Goal: Task Accomplishment & Management: Complete application form

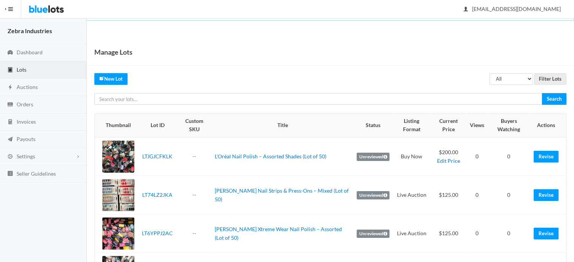
drag, startPoint x: 230, startPoint y: 54, endPoint x: 224, endPoint y: 40, distance: 14.9
click at [227, 45] on div "Manage Lots" at bounding box center [330, 52] width 487 height 27
click at [36, 68] on link "Lots" at bounding box center [43, 69] width 87 height 17
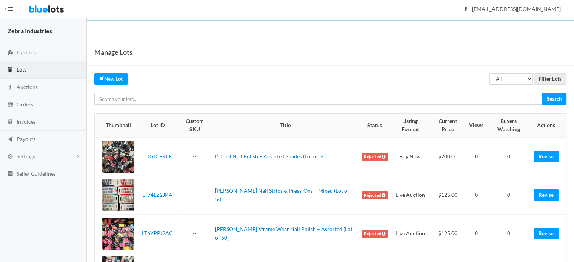
click at [367, 156] on label "Rejected" at bounding box center [374, 157] width 26 height 8
click at [550, 155] on link "Revise" at bounding box center [545, 157] width 25 height 12
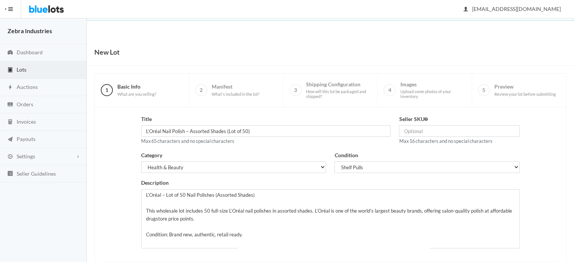
scroll to position [114, 0]
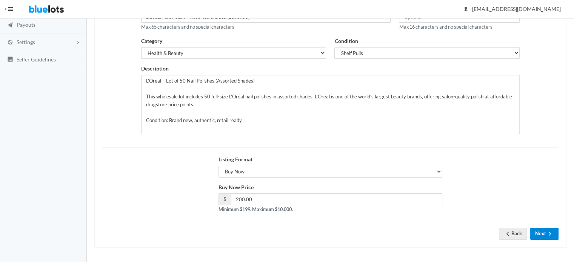
click at [552, 234] on icon "arrow forward" at bounding box center [550, 234] width 8 height 6
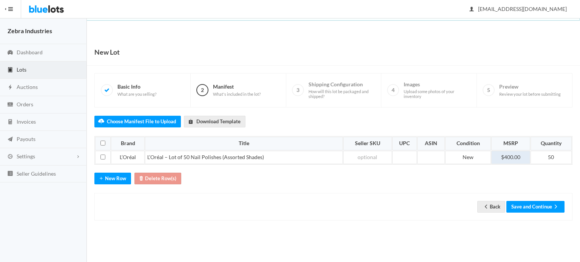
click at [510, 157] on td "$400.00" at bounding box center [510, 158] width 39 height 14
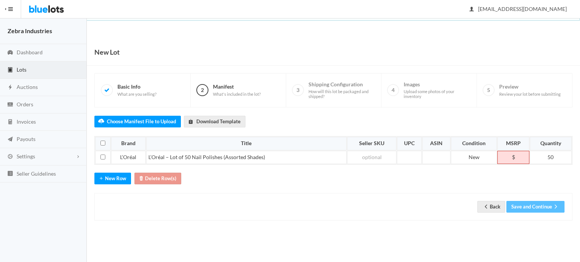
click at [516, 156] on td "$" at bounding box center [513, 158] width 32 height 14
click at [525, 204] on button "Save and Continue" at bounding box center [535, 207] width 58 height 12
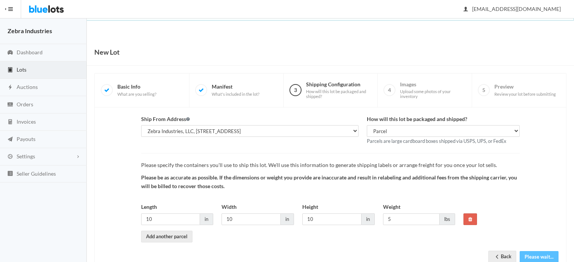
scroll to position [23, 0]
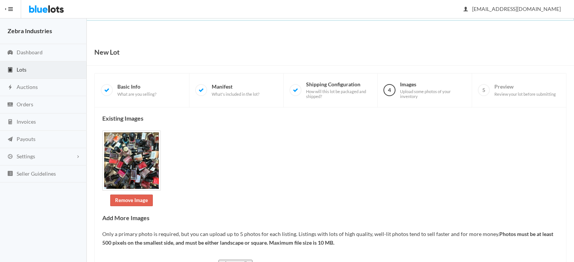
scroll to position [131, 0]
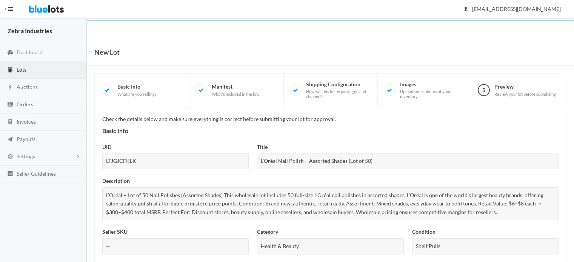
scroll to position [302, 0]
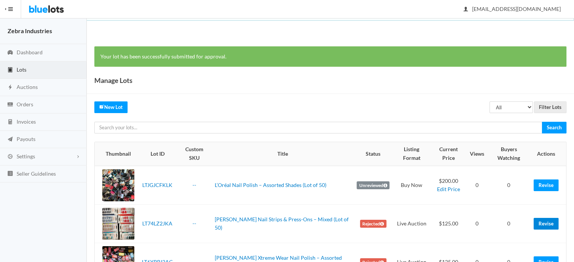
click at [549, 228] on link "Revise" at bounding box center [545, 224] width 25 height 12
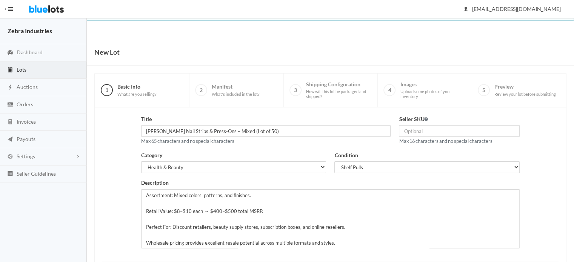
scroll to position [114, 0]
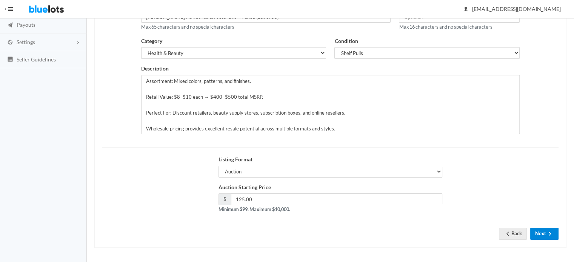
click at [547, 231] on icon "arrow forward" at bounding box center [550, 234] width 8 height 6
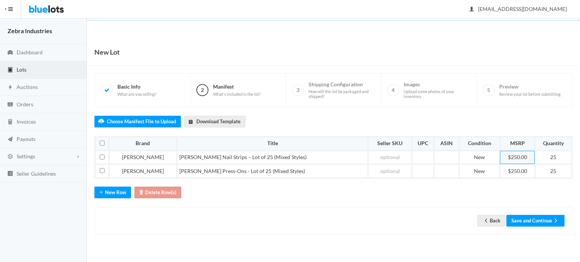
click at [500, 156] on td "$250.00" at bounding box center [517, 158] width 34 height 14
click at [518, 171] on td "$250.00" at bounding box center [517, 171] width 34 height 14
click at [483, 178] on div "Choose Manifest File to Upload Download Template Brand Title Seller SKU UPC ASI…" at bounding box center [333, 171] width 478 height 127
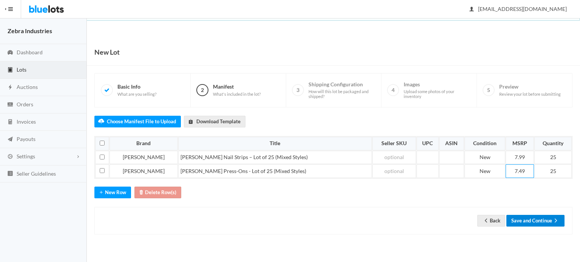
click at [532, 221] on button "Save and Continue" at bounding box center [535, 221] width 58 height 12
drag, startPoint x: 254, startPoint y: 34, endPoint x: 235, endPoint y: 7, distance: 33.2
click at [254, 34] on body "Bluelots is for sale. If you are interested in purchasing the business, please …" at bounding box center [290, 131] width 580 height 262
click at [533, 217] on button "Save and Continue" at bounding box center [535, 221] width 58 height 12
